Goal: Task Accomplishment & Management: Manage account settings

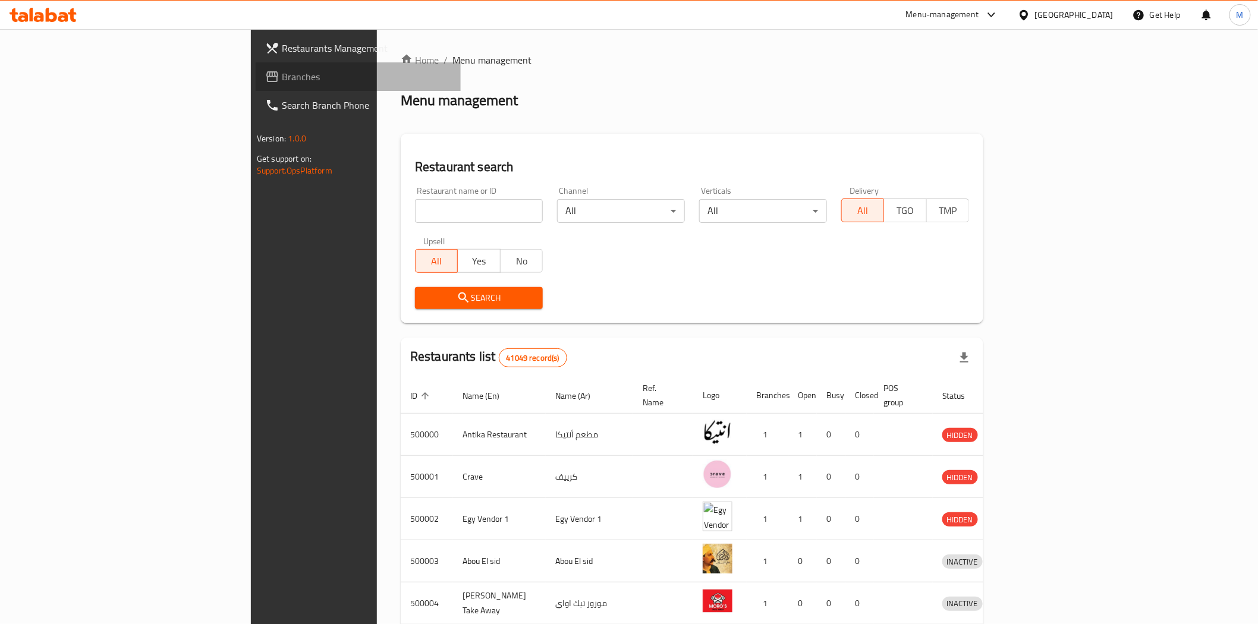
click at [282, 73] on span "Branches" at bounding box center [366, 77] width 169 height 14
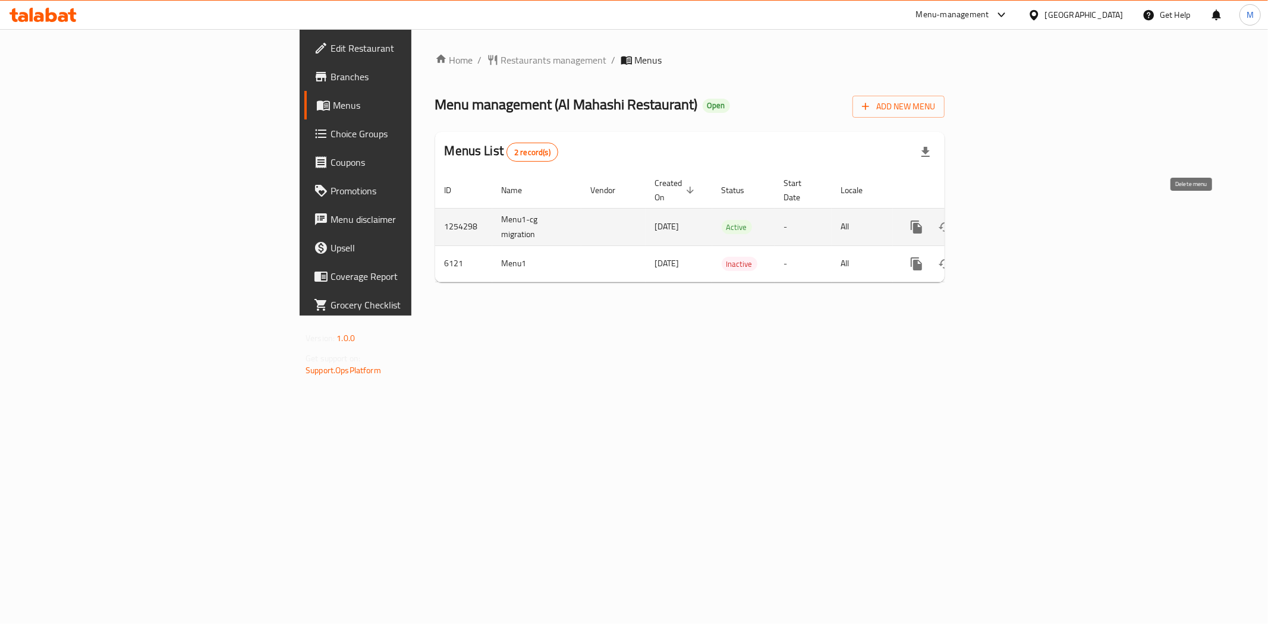
click at [988, 213] on button "enhanced table" at bounding box center [973, 227] width 29 height 29
click at [1009, 220] on icon "enhanced table" at bounding box center [1002, 227] width 14 height 14
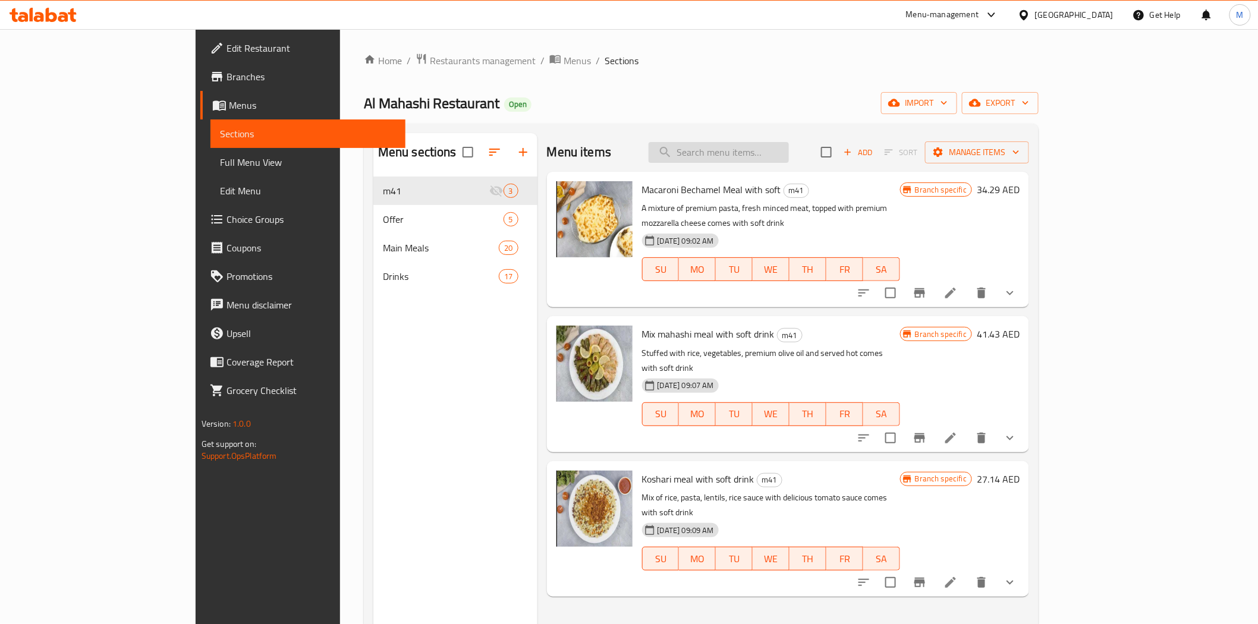
click at [789, 152] on input "search" at bounding box center [719, 152] width 140 height 21
paste input "Mix mahashi meal with soft drink"
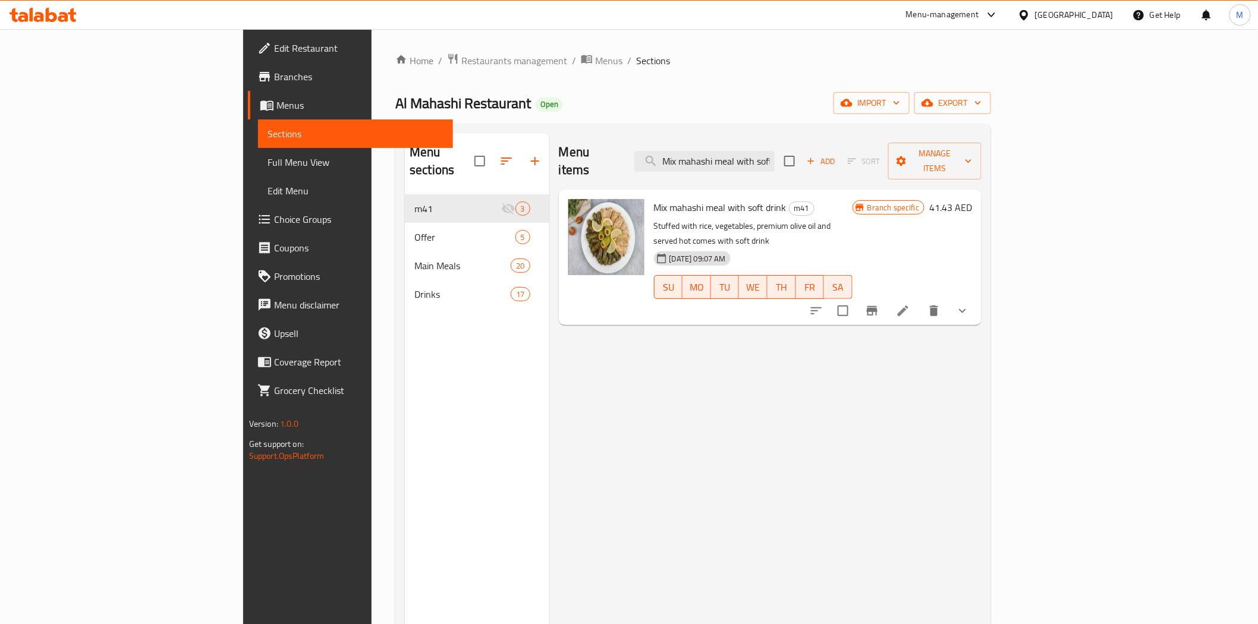
click at [877, 306] on icon "Branch-specific-item" at bounding box center [872, 311] width 11 height 10
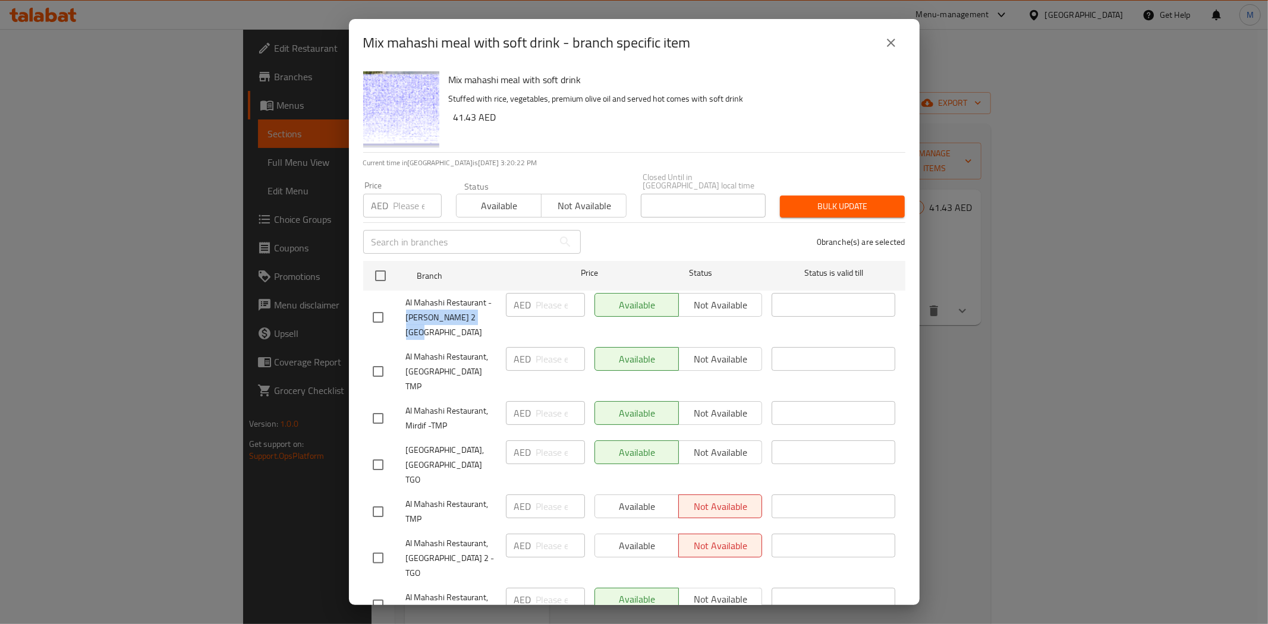
drag, startPoint x: 407, startPoint y: 317, endPoint x: 481, endPoint y: 323, distance: 75.2
click at [481, 323] on span "Al Mahashi Restaurant - [PERSON_NAME] 2 [GEOGRAPHIC_DATA]" at bounding box center [451, 317] width 90 height 45
click at [892, 36] on icon "close" at bounding box center [891, 43] width 14 height 14
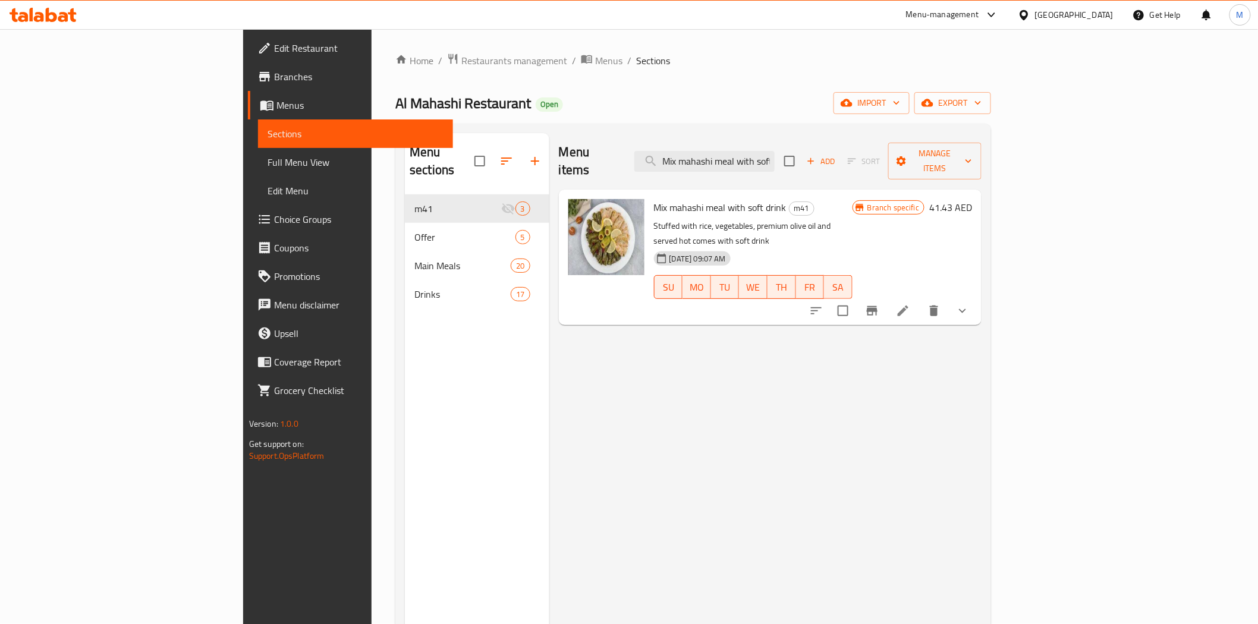
click at [812, 132] on div "Menu sections m41 3 Offer 5 Main Meals 20 Drinks 17 Menu items Mix mahashi meal…" at bounding box center [693, 445] width 596 height 643
click at [775, 152] on input "Mix mahashi meal with soft drink" at bounding box center [704, 161] width 140 height 21
paste input "[PERSON_NAME]"
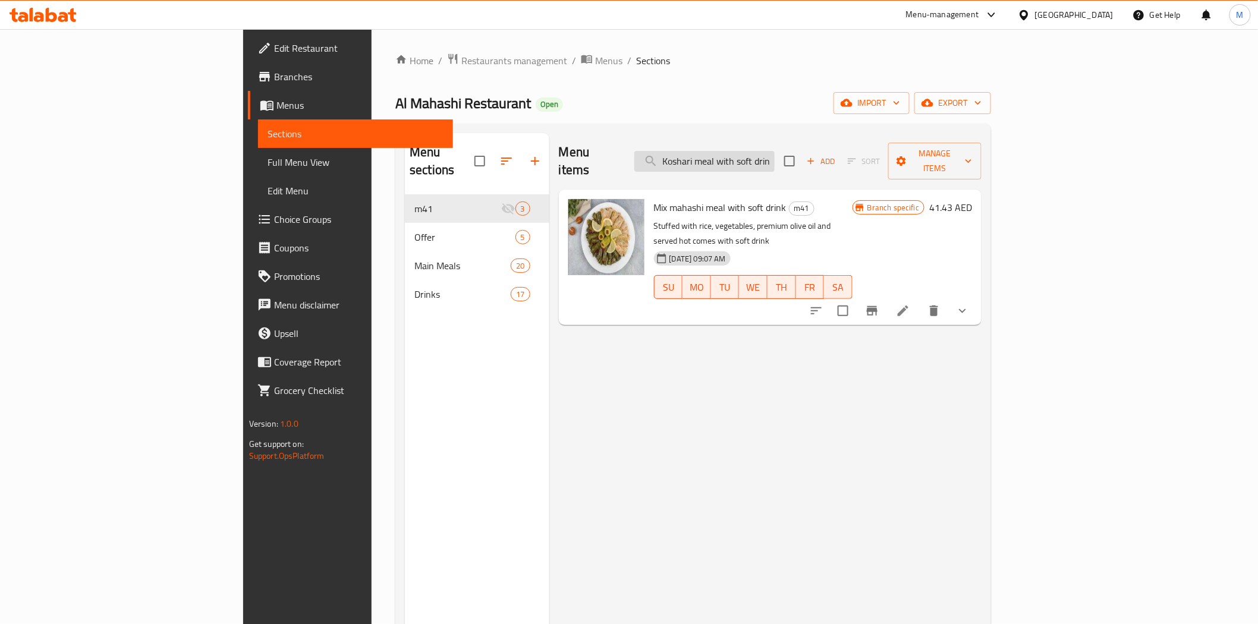
scroll to position [0, 4]
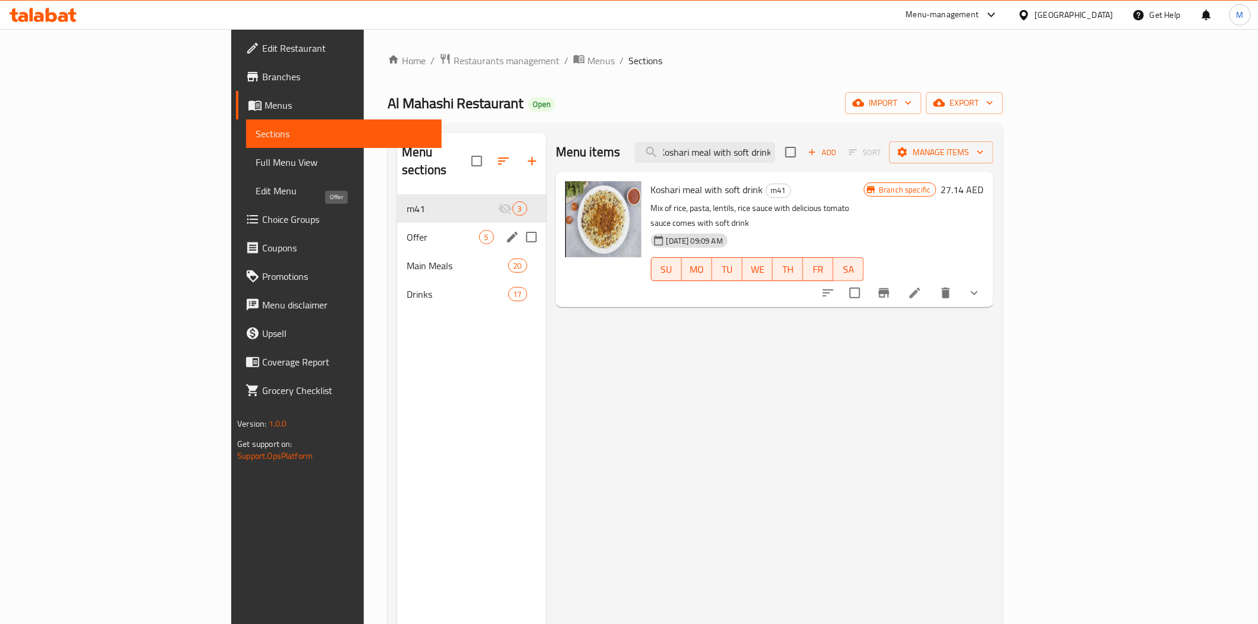
type input "Koshari meal with soft drink"
click at [407, 230] on span "Offer" at bounding box center [443, 237] width 72 height 14
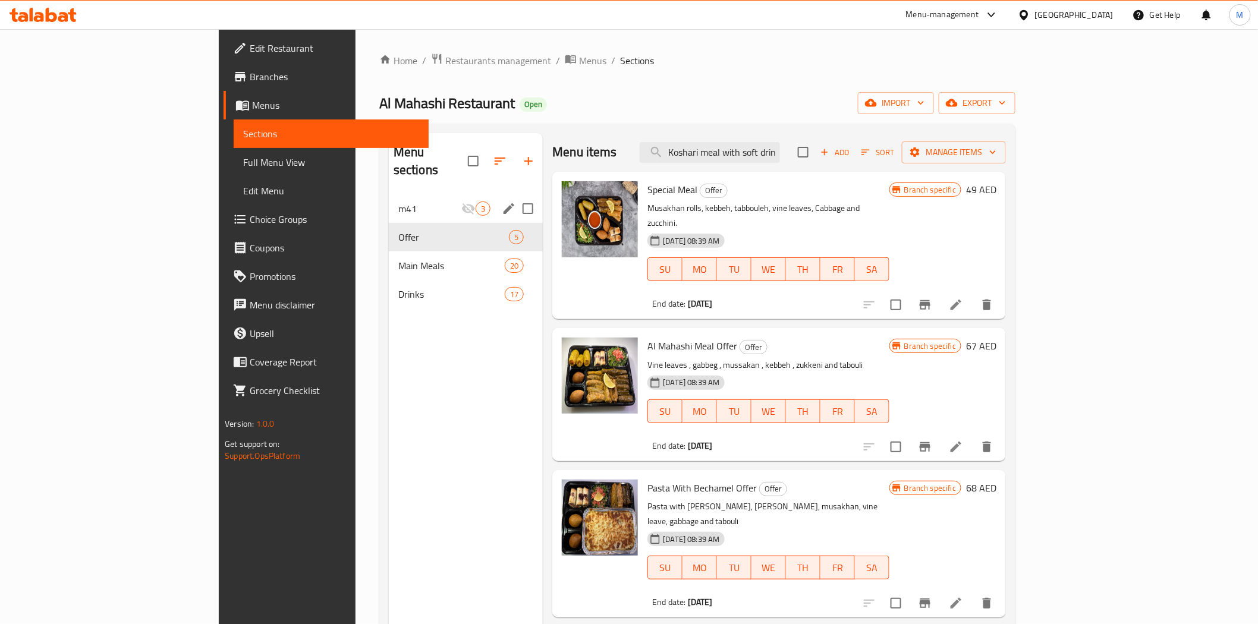
click at [389, 194] on div "m41 3" at bounding box center [466, 208] width 155 height 29
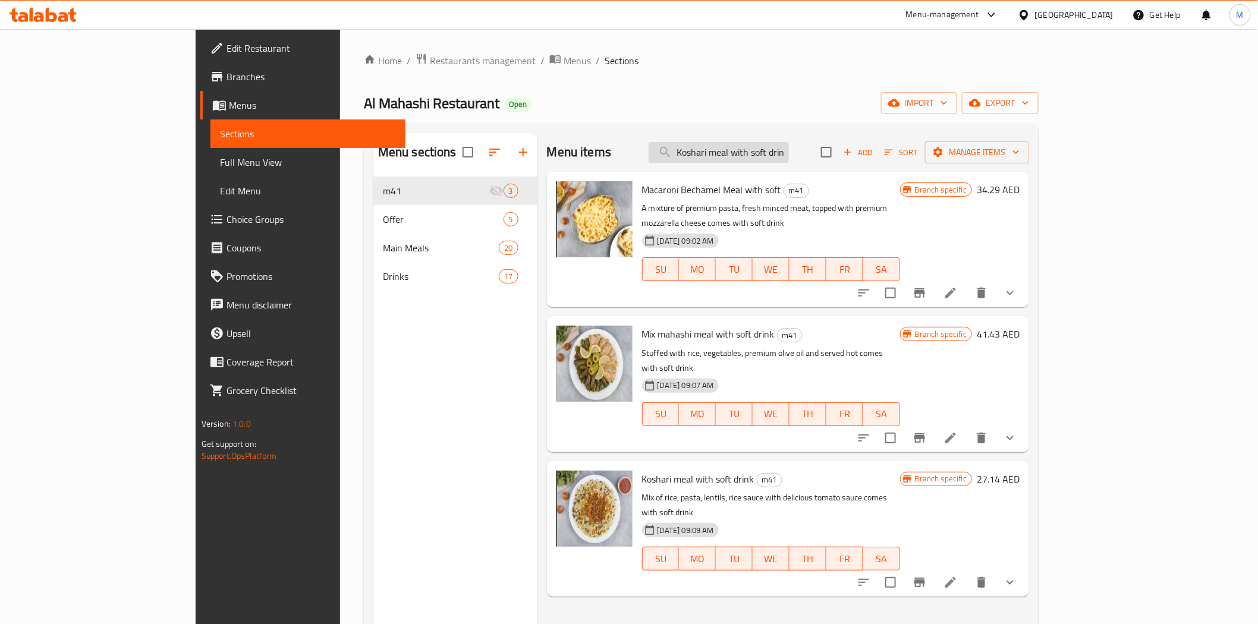
click at [789, 157] on input "Koshari meal with soft drink" at bounding box center [719, 152] width 140 height 21
click at [844, 201] on p "A mixture of premium pasta, fresh minced meat, topped with premium mozzarella c…" at bounding box center [771, 216] width 258 height 30
click at [373, 349] on div "Menu sections m41 3 Offer 5 Main Meals 20 Drinks 17" at bounding box center [455, 445] width 164 height 624
click at [226, 79] on span "Branches" at bounding box center [310, 77] width 169 height 14
